Goal: Complete application form

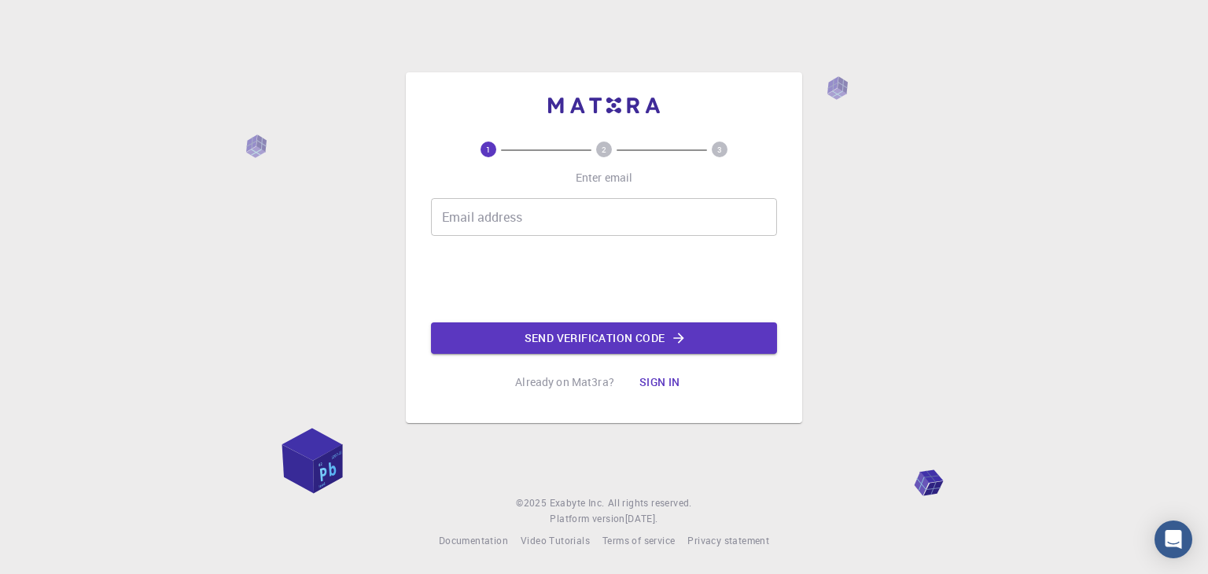
click at [488, 205] on div "Email address Email address" at bounding box center [604, 217] width 346 height 38
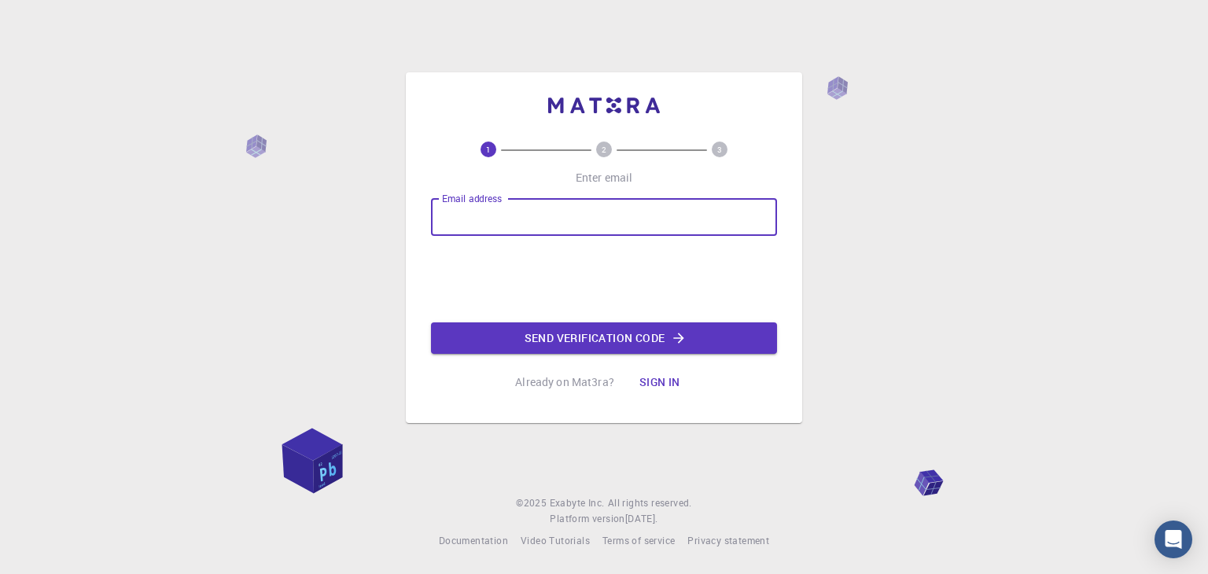
type input "[EMAIL_ADDRESS][DOMAIN_NAME]"
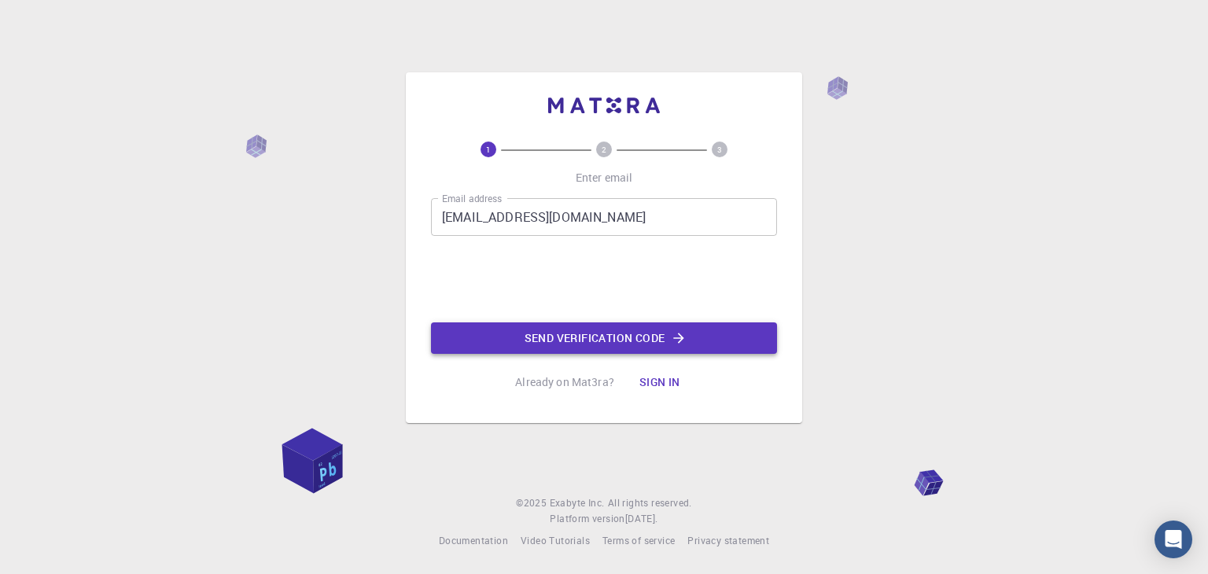
click at [595, 334] on button "Send verification code" at bounding box center [604, 338] width 346 height 31
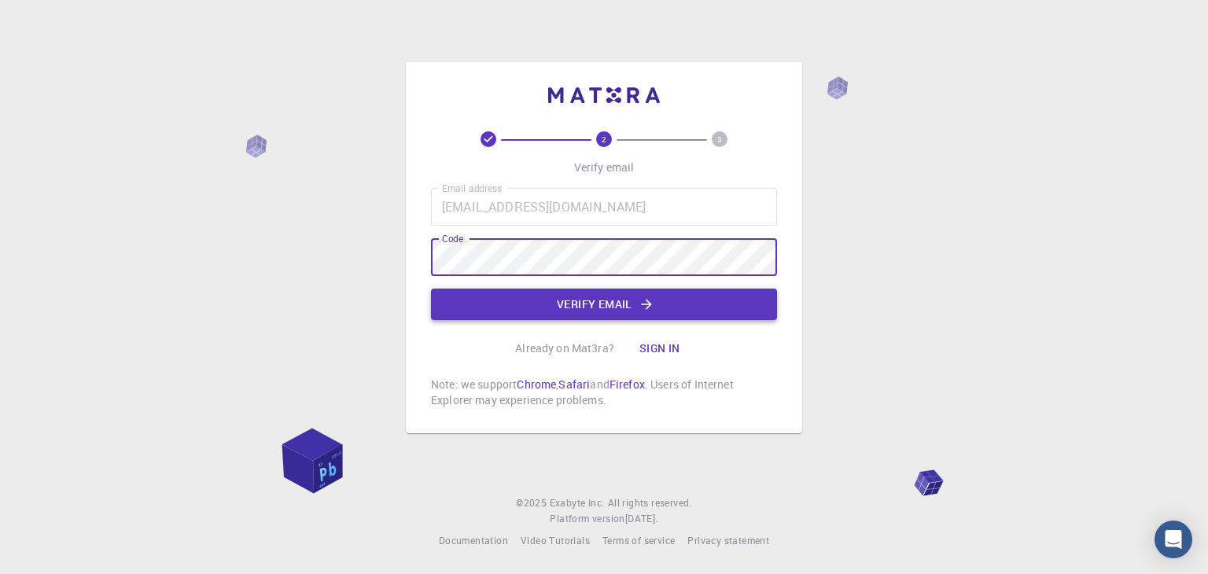
click at [570, 301] on button "Verify email" at bounding box center [604, 304] width 346 height 31
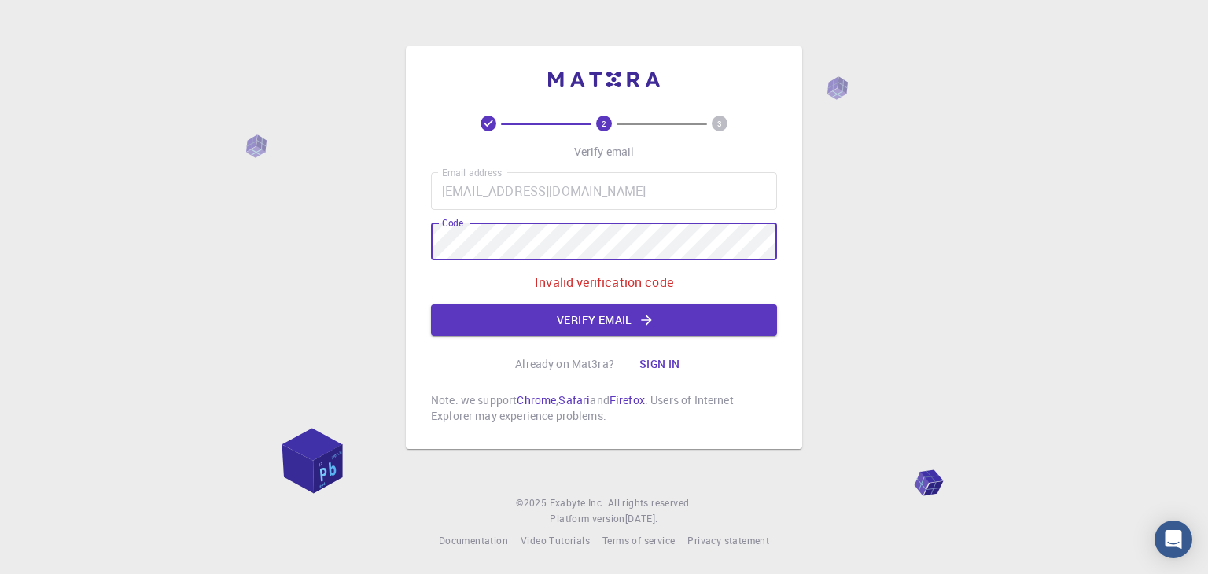
click at [383, 253] on div "2 3 Verify email Email address [EMAIL_ADDRESS][DOMAIN_NAME] Email address Code …" at bounding box center [604, 287] width 1208 height 574
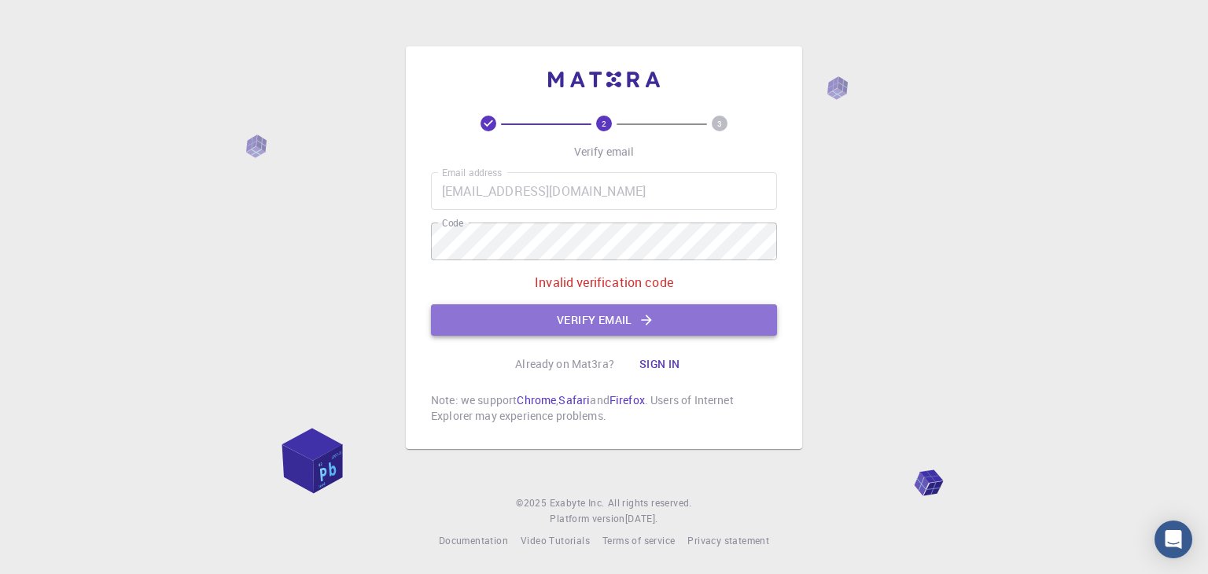
click at [706, 322] on button "Verify email" at bounding box center [604, 319] width 346 height 31
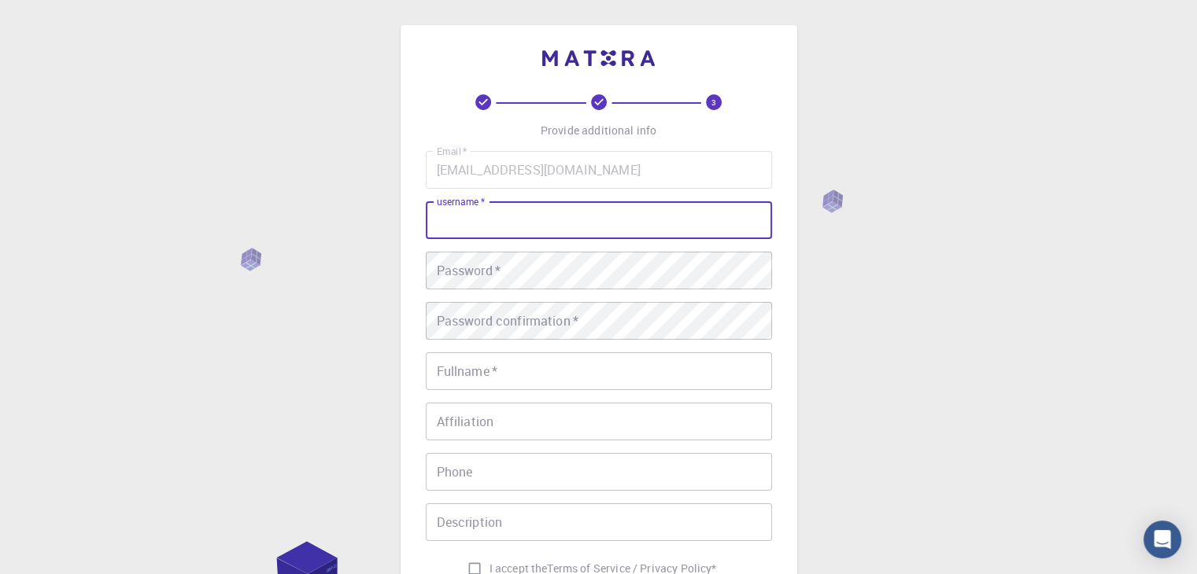
click at [465, 207] on div "username   * username   *" at bounding box center [599, 220] width 346 height 38
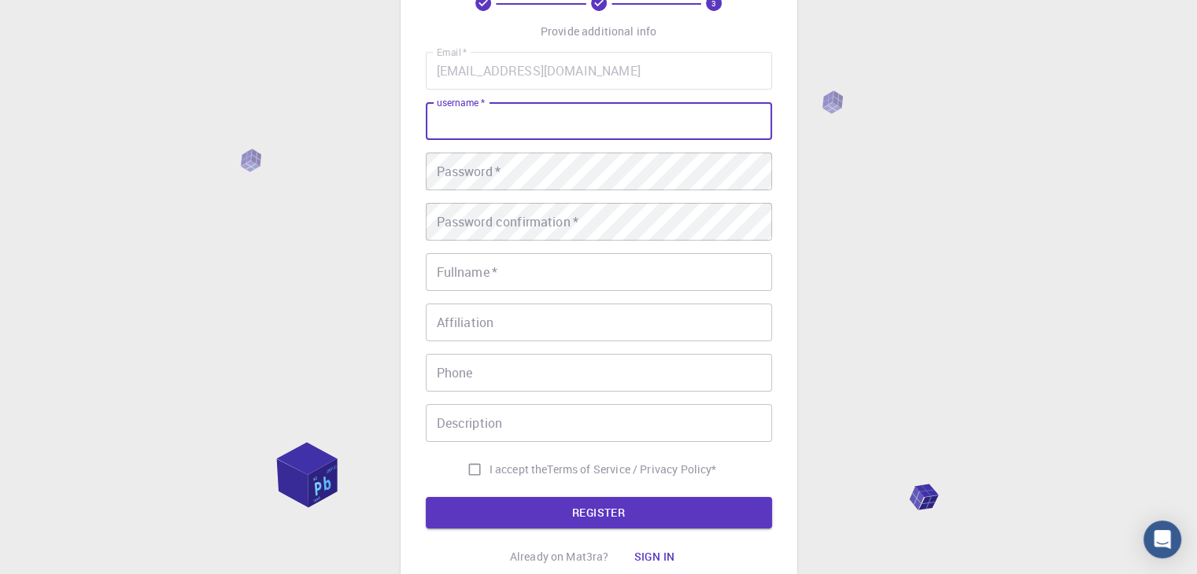
scroll to position [227, 0]
